Goal: Obtain resource: Download file/media

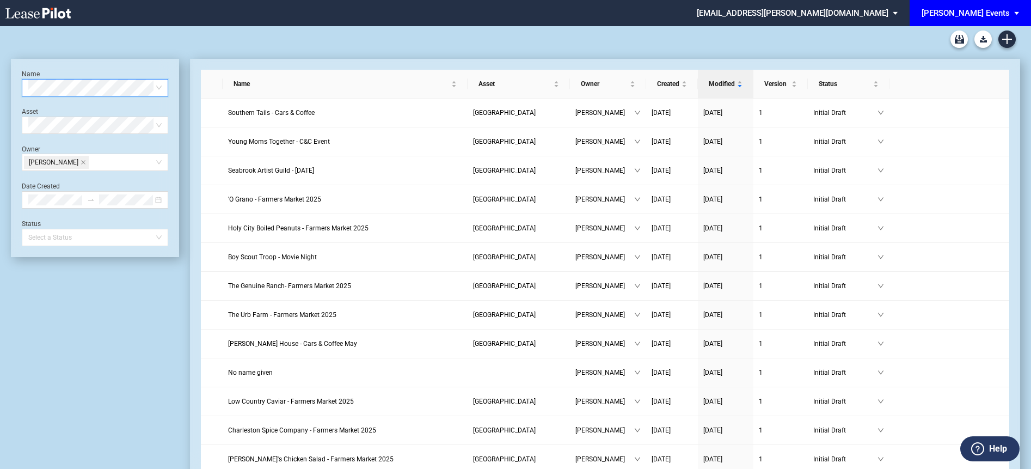
scroll to position [2, 0]
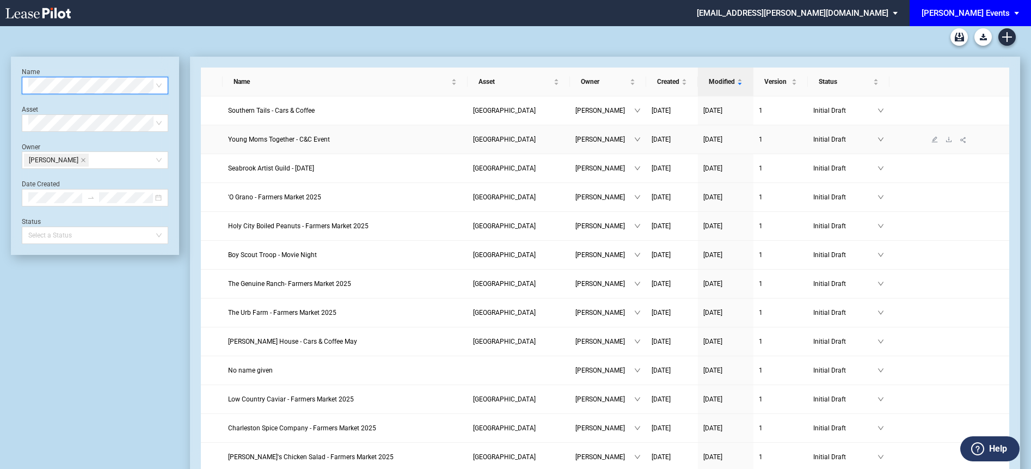
click at [284, 136] on span "Young Moms Together - C&C Event" at bounding box center [279, 140] width 102 height 8
click at [286, 139] on span "Young Moms Together - C&C Event" at bounding box center [279, 140] width 102 height 8
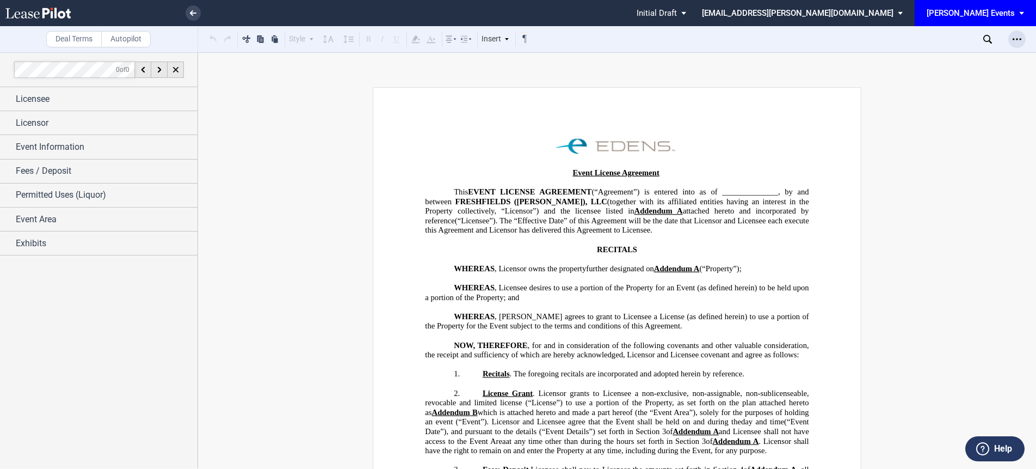
click at [1020, 37] on icon "Open Lease options menu" at bounding box center [1017, 39] width 9 height 9
click at [918, 59] on div "Download" at bounding box center [954, 58] width 133 height 9
click at [195, 14] on icon at bounding box center [193, 12] width 7 height 5
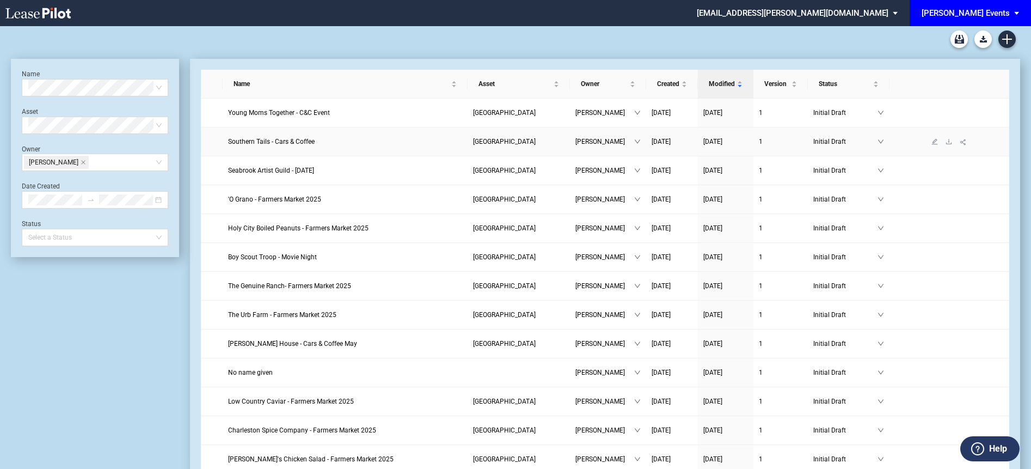
click at [298, 144] on span "Southern Tails - Cars & Coffee" at bounding box center [271, 142] width 87 height 8
click at [334, 140] on link "Southern Tails - Cars & Coffee" at bounding box center [345, 141] width 234 height 11
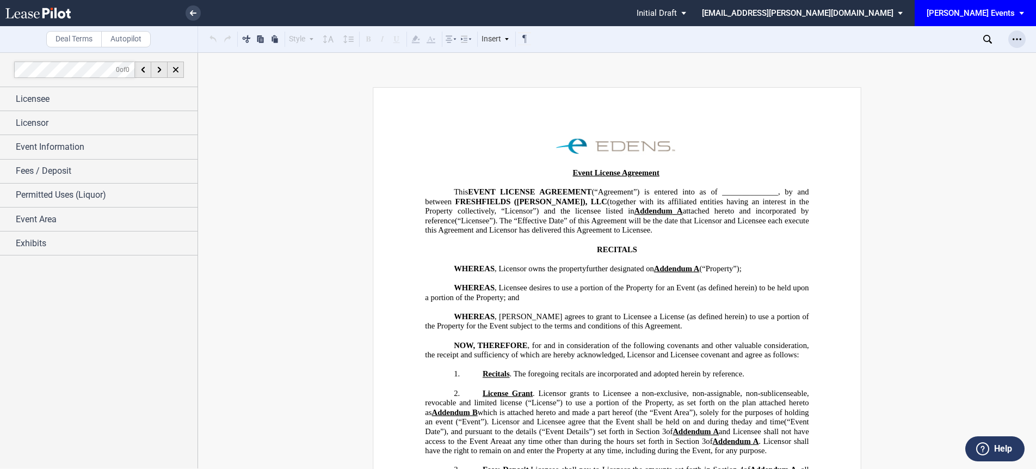
click at [1019, 38] on icon "Open Lease options menu" at bounding box center [1017, 39] width 9 height 9
click at [909, 56] on div "Download" at bounding box center [954, 58] width 133 height 9
